Goal: Task Accomplishment & Management: Use online tool/utility

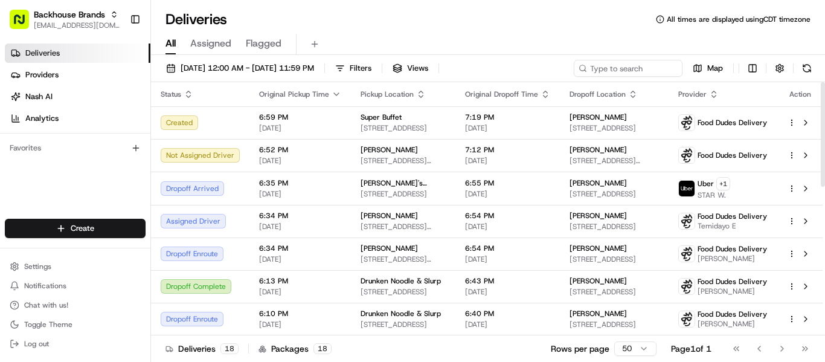
click at [101, 176] on div "Deliveries Providers [PERSON_NAME] Analytics Favorites" at bounding box center [75, 132] width 150 height 187
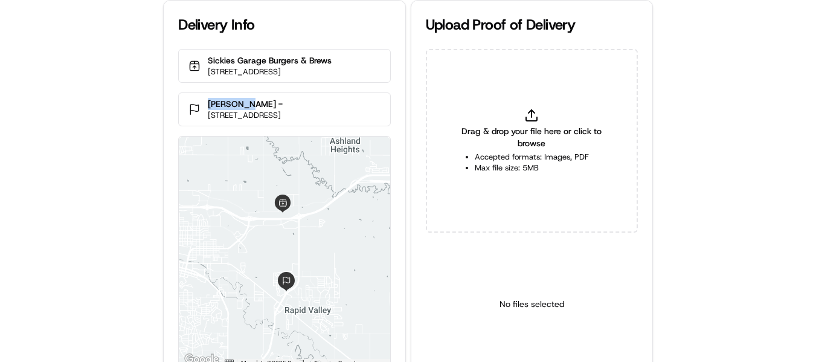
drag, startPoint x: 260, startPoint y: 107, endPoint x: 201, endPoint y: 102, distance: 58.8
click at [201, 102] on div "[PERSON_NAME] - [STREET_ADDRESS]" at bounding box center [284, 109] width 212 height 34
copy p "[PERSON_NAME] -"
click at [263, 110] on p "1644 Concourse Dr, Rapid City, SD 57703, USA" at bounding box center [245, 115] width 75 height 11
drag, startPoint x: 263, startPoint y: 104, endPoint x: 204, endPoint y: 103, distance: 59.2
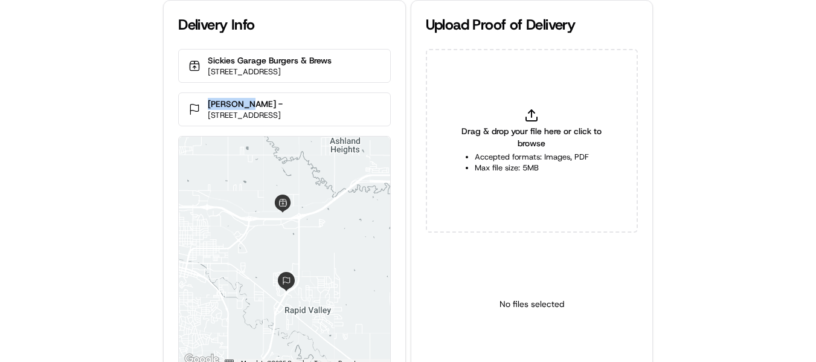
click at [204, 103] on div "McGough - 1644 Concourse Dr, Rapid City, SD 57703, USA" at bounding box center [284, 109] width 212 height 34
copy p "McGough -"
click at [525, 112] on icon at bounding box center [531, 115] width 14 height 14
type input "C:\fakepath\McGough - pop.jpg"
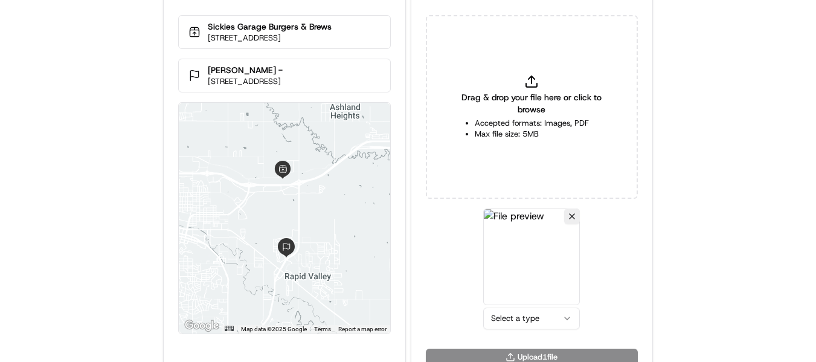
scroll to position [53, 0]
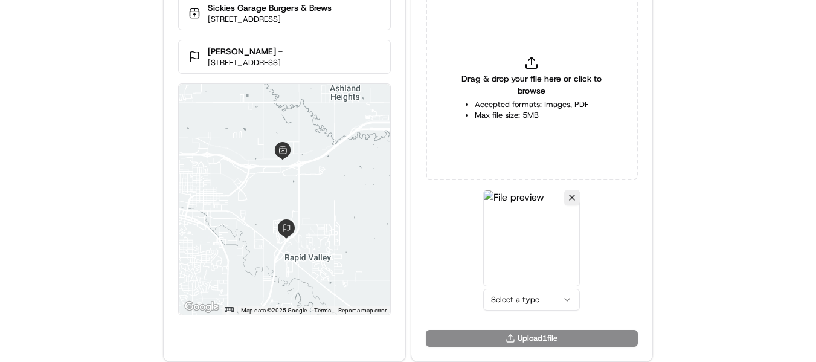
click at [533, 300] on html "Delivery Info Sickies Garage Burgers & Brews 3313 E Mall Dr, Rapid City, SD 577…" at bounding box center [408, 128] width 816 height 362
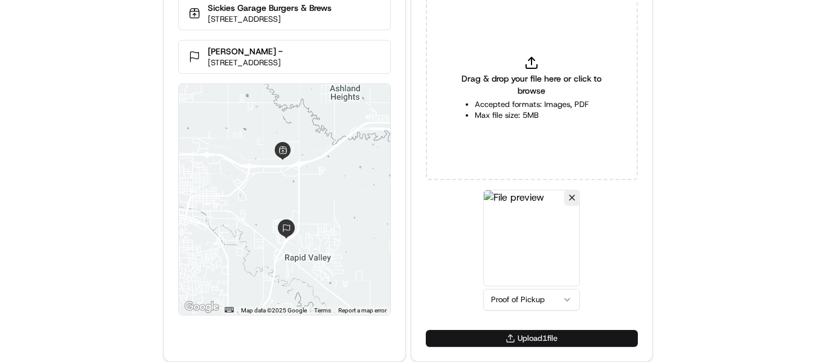
click at [550, 335] on button "Upload 1 file" at bounding box center [532, 338] width 212 height 17
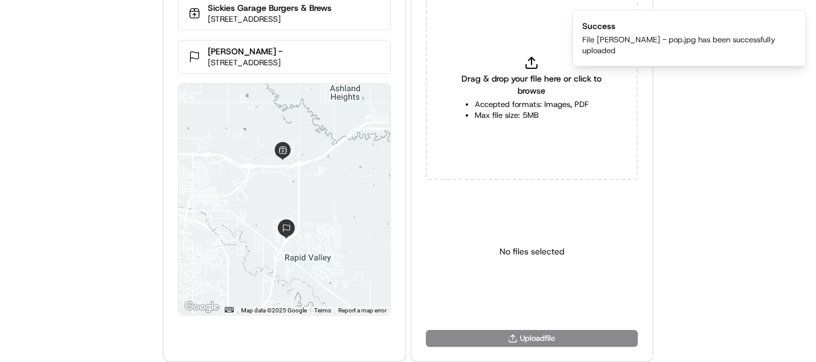
click at [534, 63] on icon at bounding box center [531, 63] width 14 height 14
type input "C:\fakepath\McGough - pod.jpg"
click at [498, 298] on html "Delivery Info Sickies Garage Burgers & Brews 3313 E Mall Dr, Rapid City, SD 577…" at bounding box center [408, 128] width 816 height 362
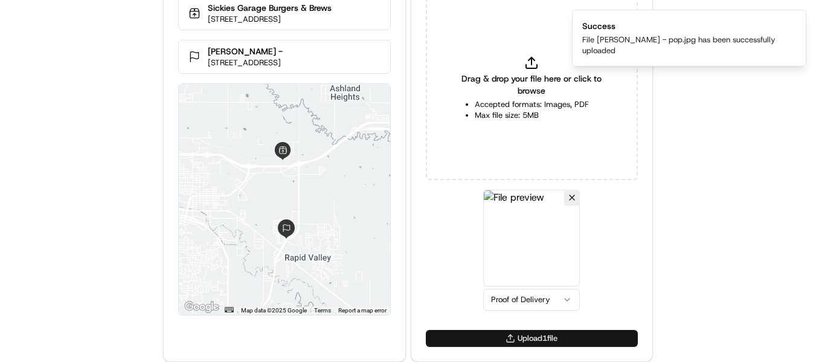
click at [539, 335] on button "Upload 1 file" at bounding box center [532, 338] width 212 height 17
